Goal: Information Seeking & Learning: Learn about a topic

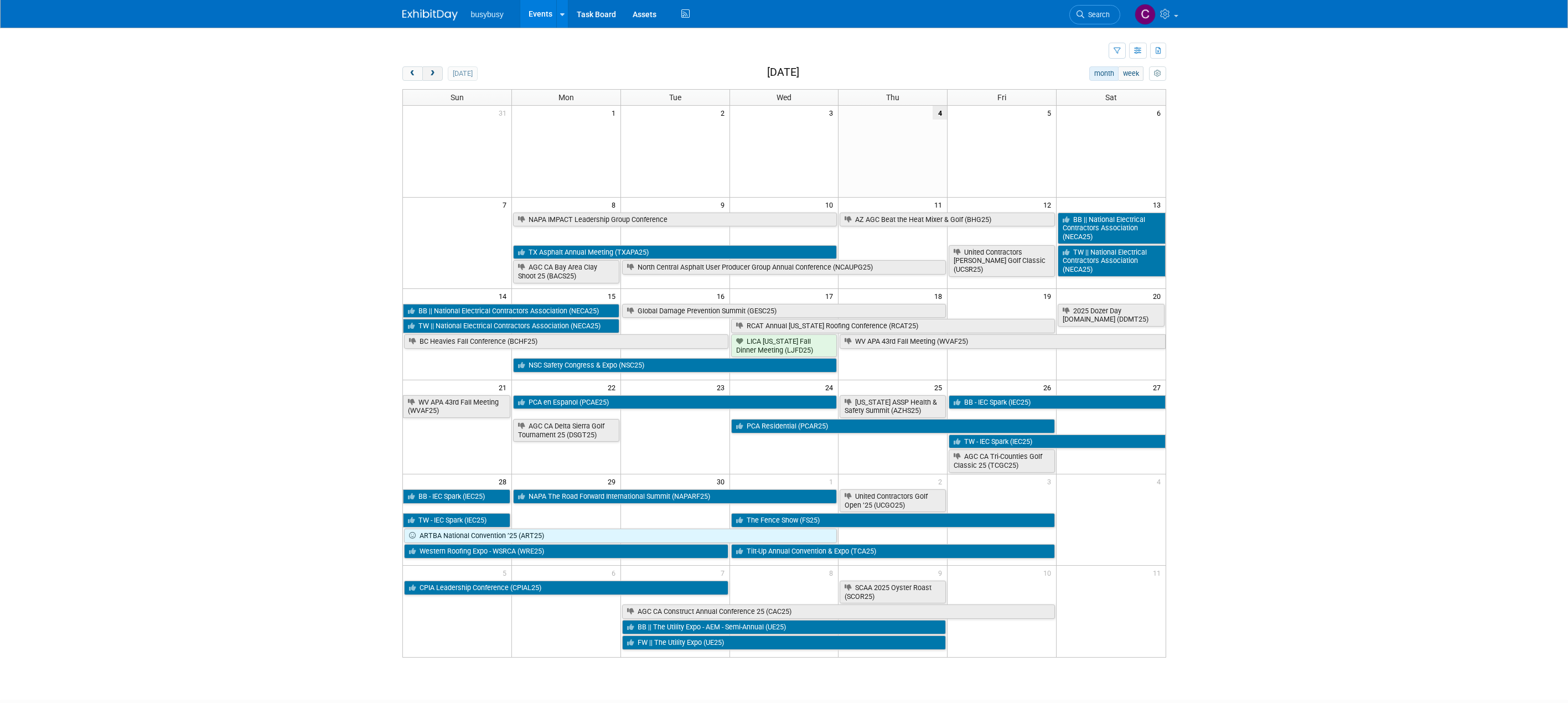
click at [432, 73] on span "next" at bounding box center [432, 73] width 9 height 7
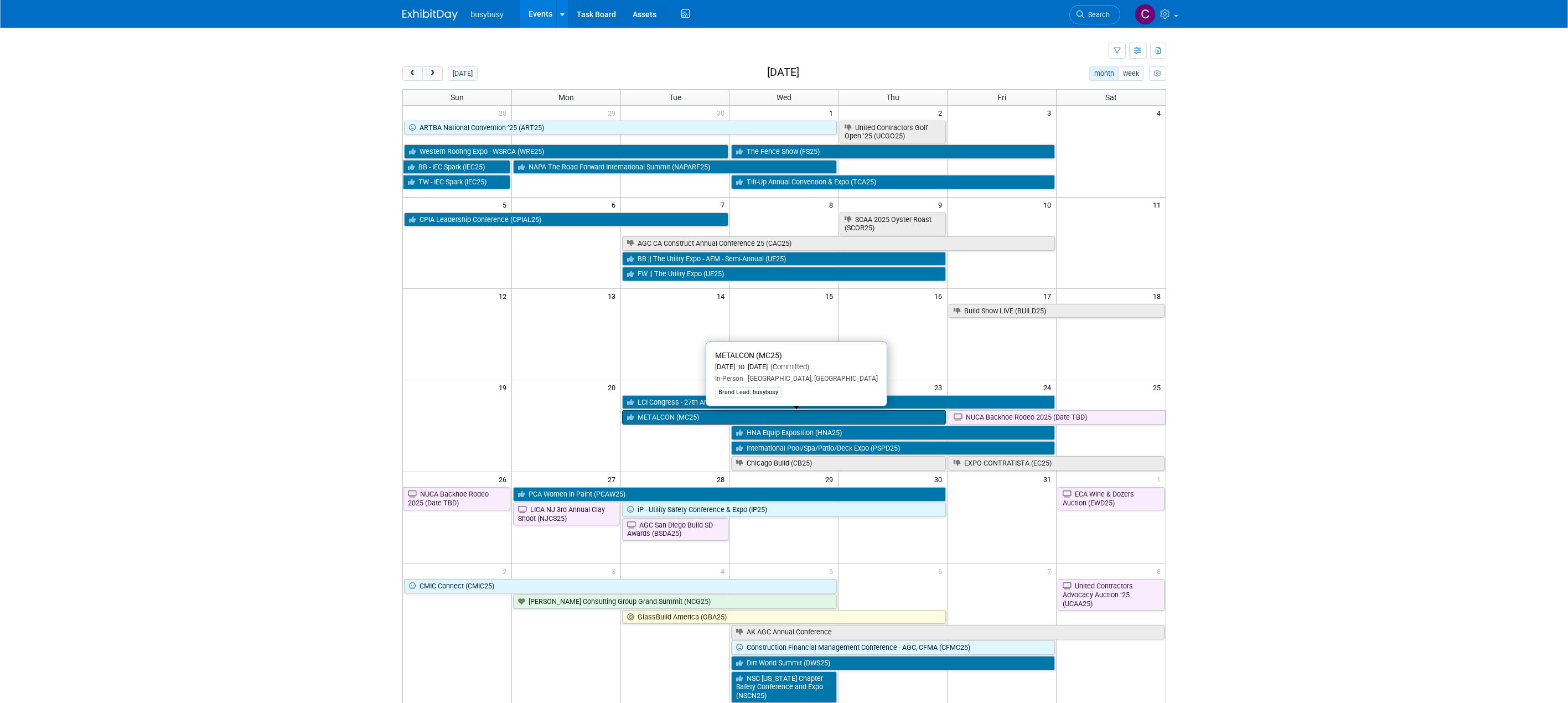
click at [805, 416] on link "METALCON (MC25)" at bounding box center [784, 417] width 324 height 14
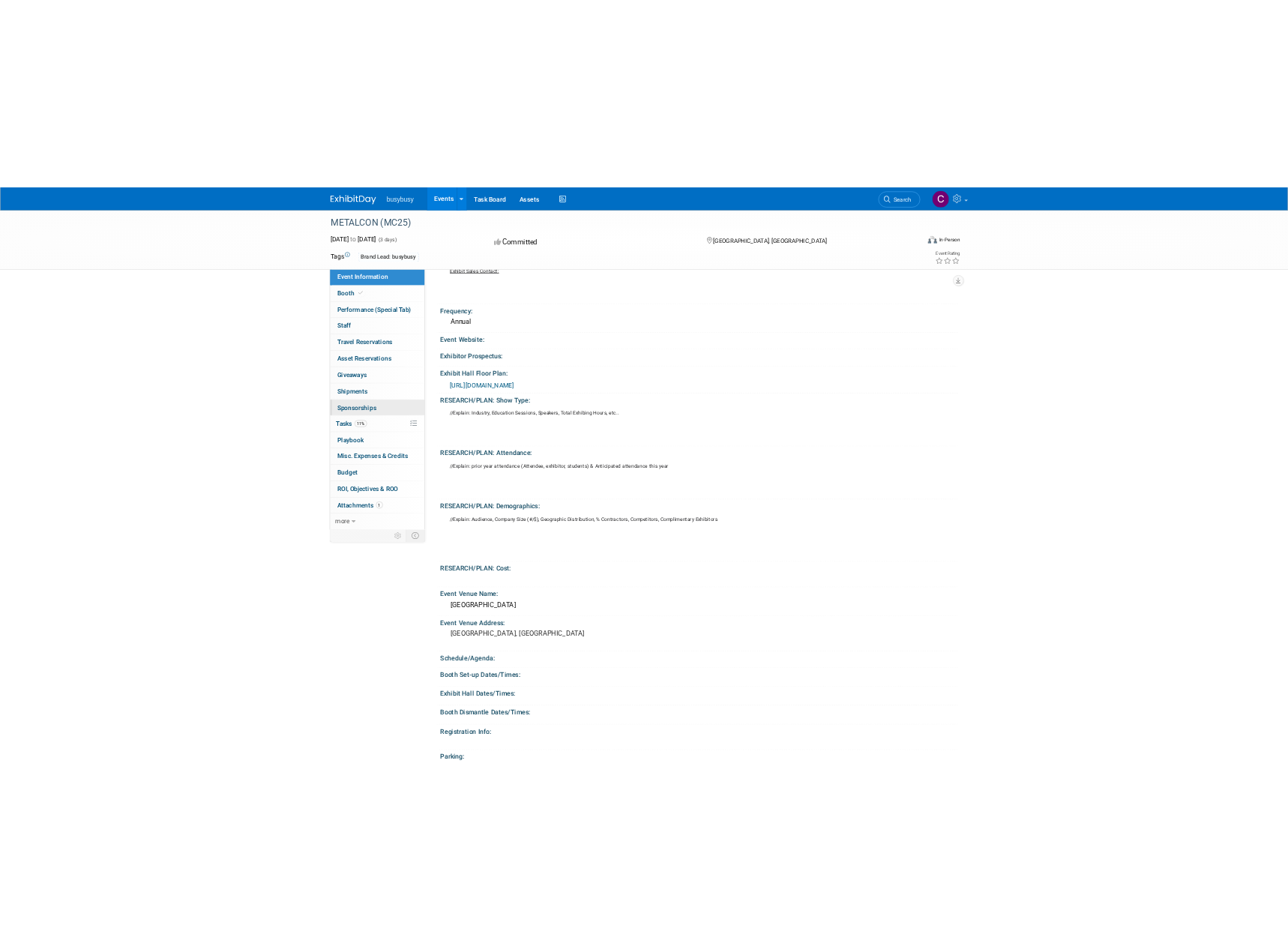
scroll to position [86, 0]
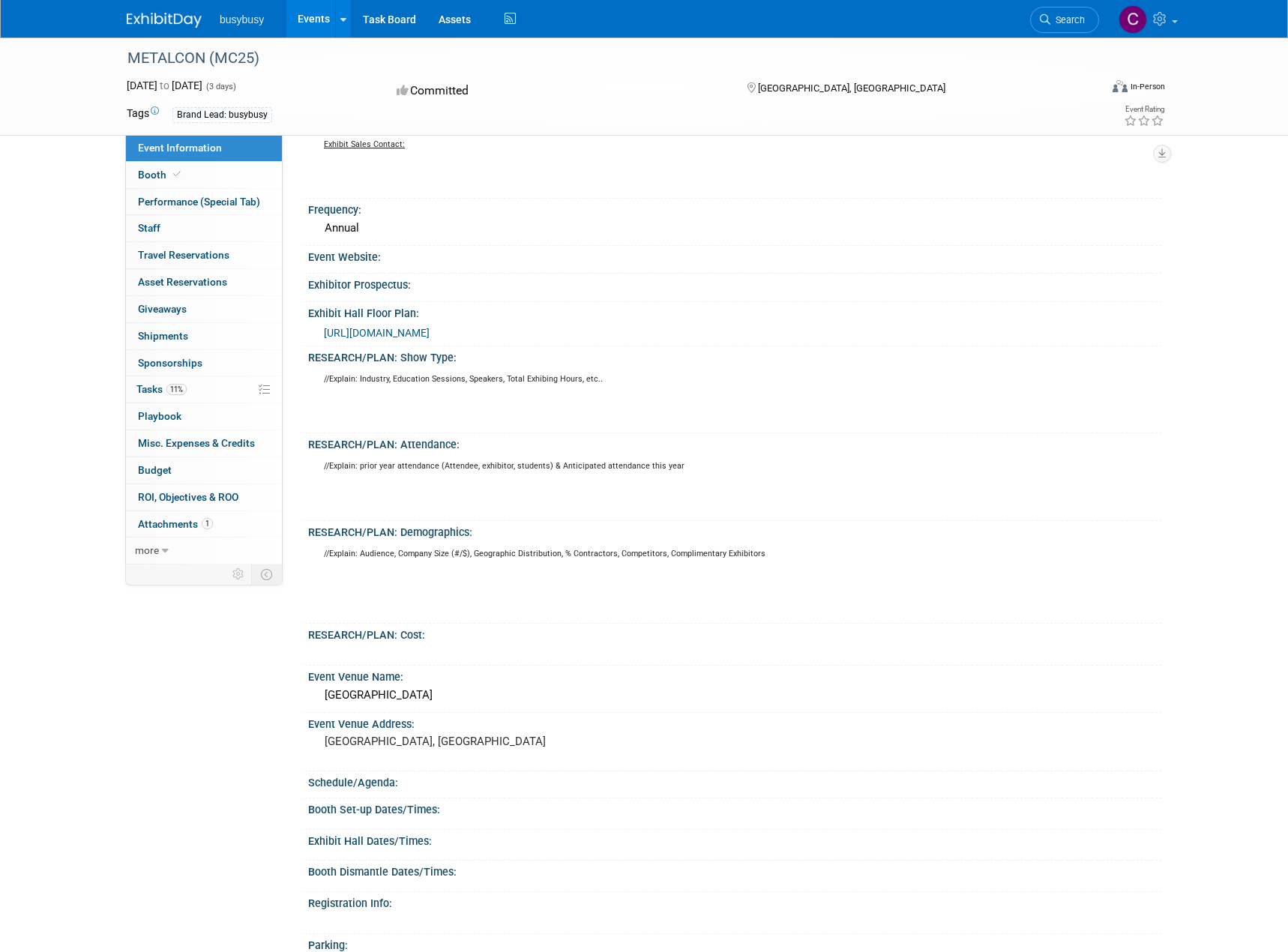
click at [151, 59] on div "METALCON (MC25)" at bounding box center [599, 59] width 954 height 27
click at [181, 20] on img at bounding box center [164, 20] width 75 height 15
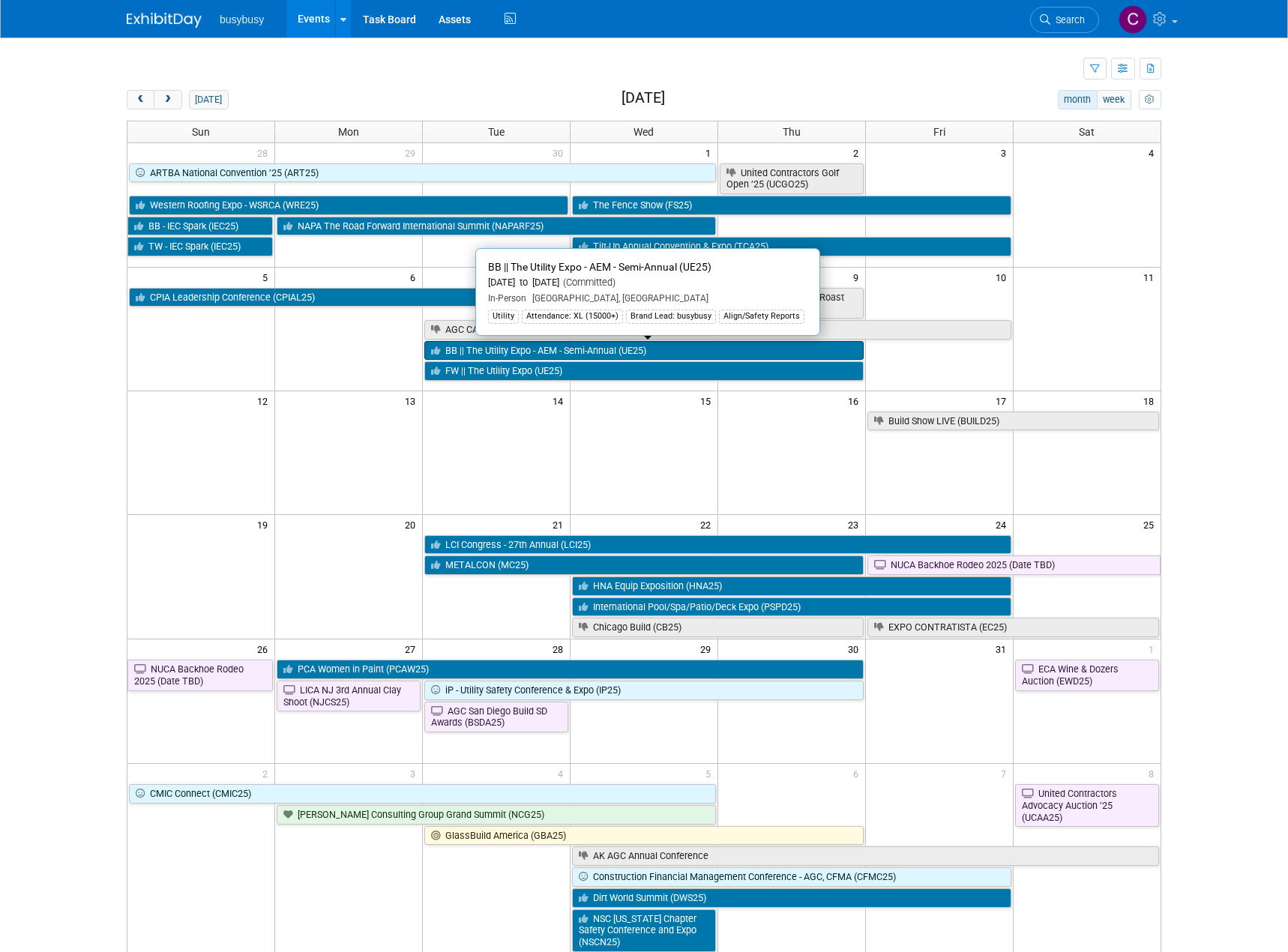
click at [534, 348] on link "BB || The Utility Expo - AEM - Semi-Annual (UE25)" at bounding box center [644, 350] width 439 height 20
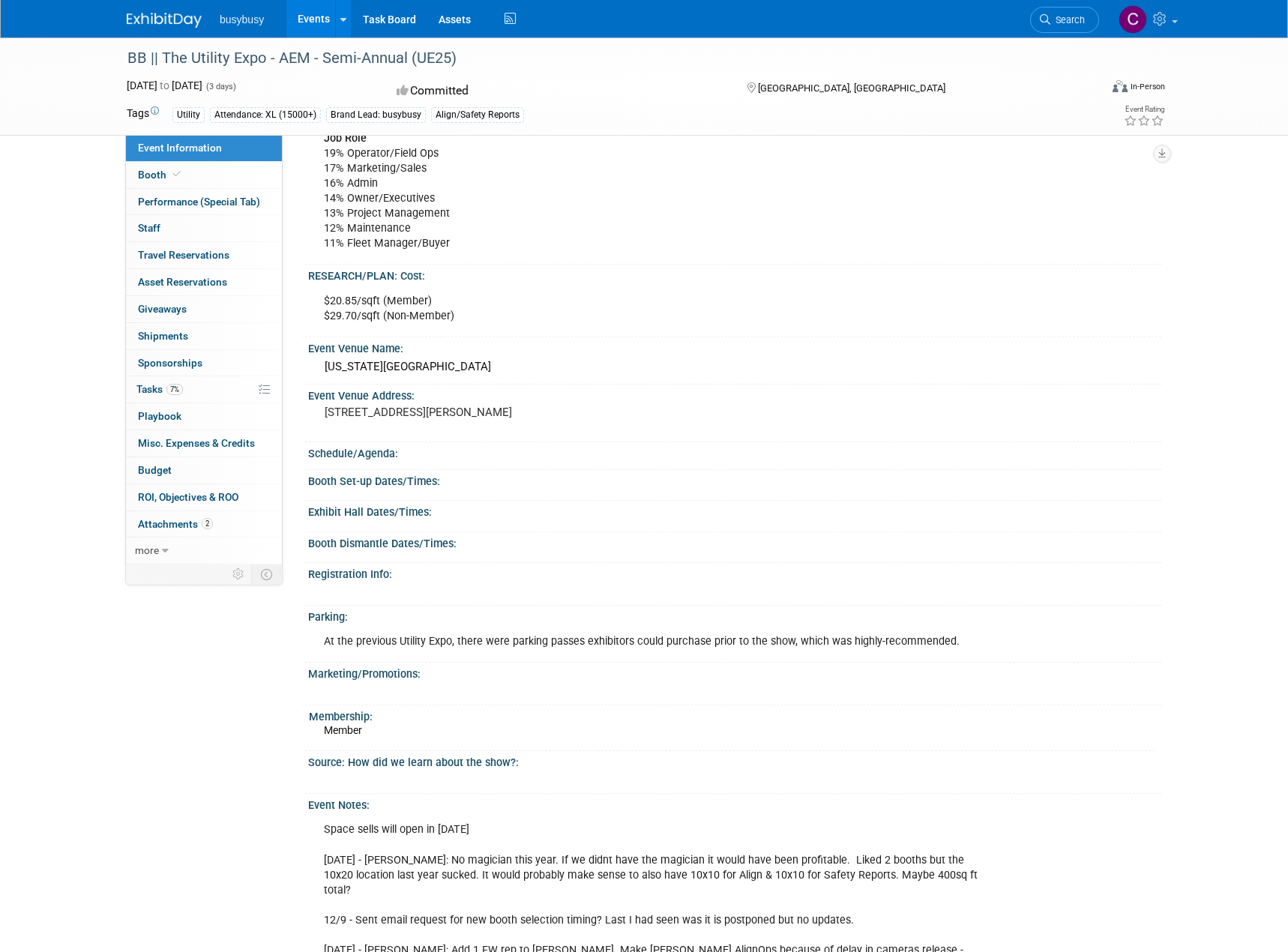
scroll to position [870, 0]
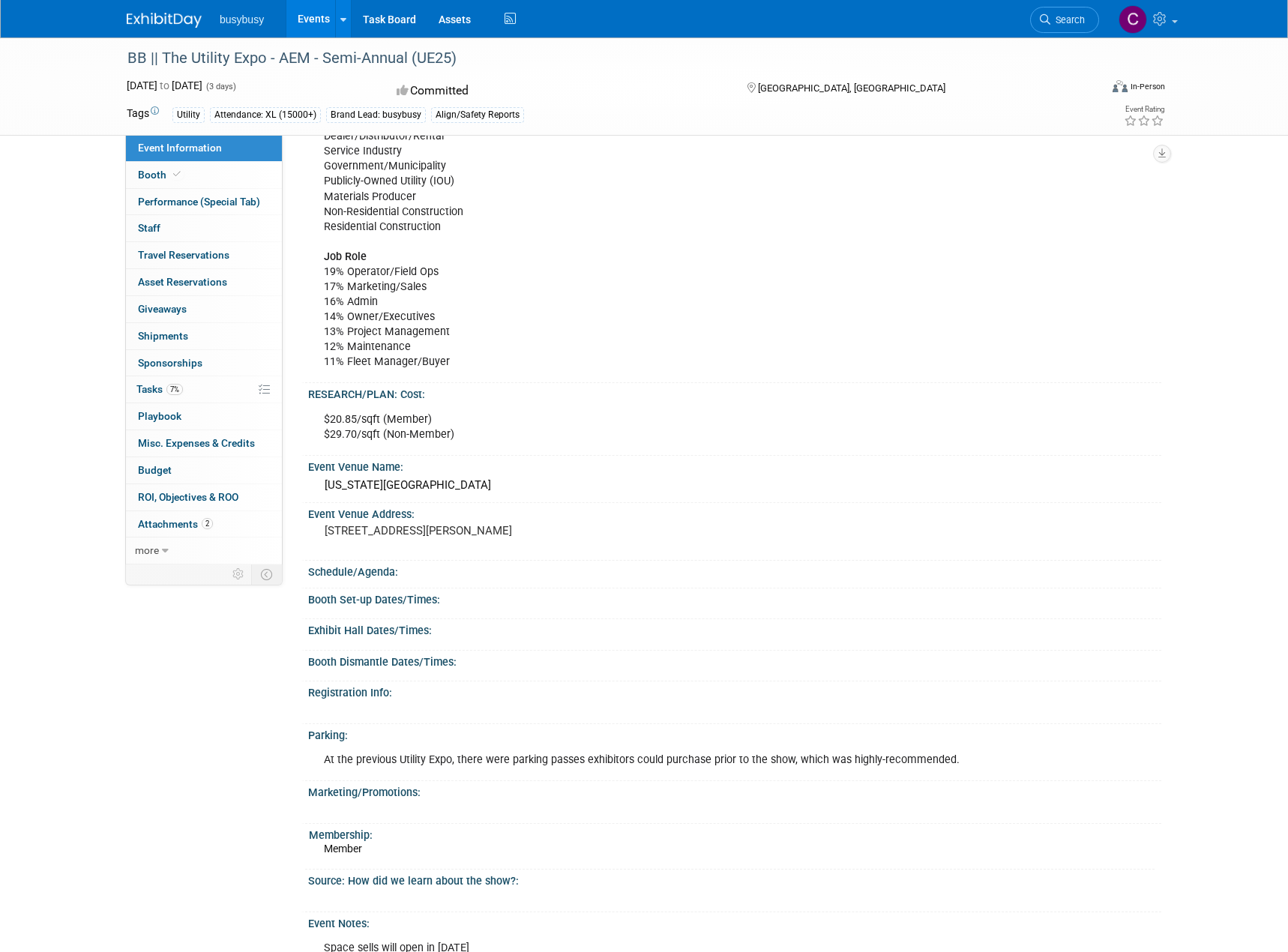
click at [167, 17] on img at bounding box center [164, 20] width 75 height 15
